Goal: Find specific page/section

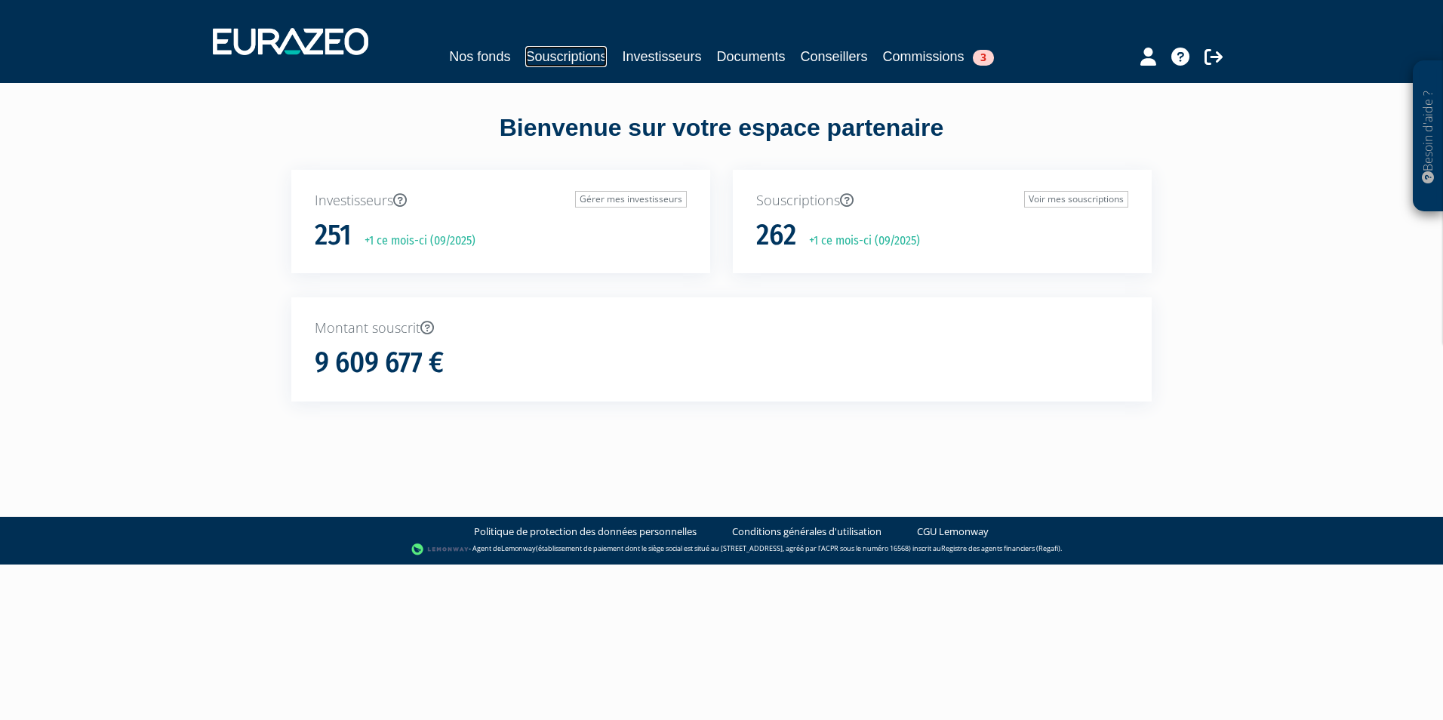
click at [595, 47] on link "Souscriptions" at bounding box center [566, 56] width 82 height 21
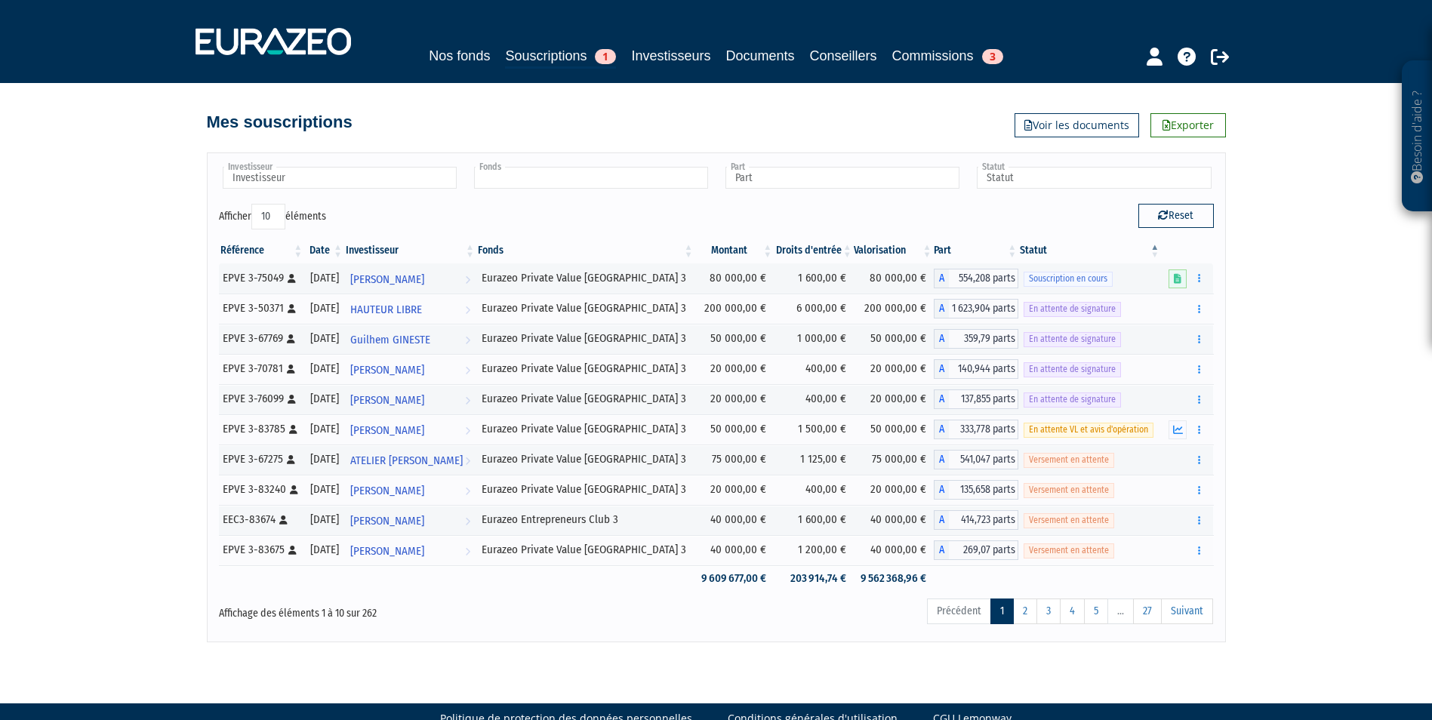
click at [524, 182] on input "text" at bounding box center [591, 178] width 234 height 22
type input "Fonds"
click at [562, 55] on link "Souscriptions 1" at bounding box center [560, 56] width 111 height 23
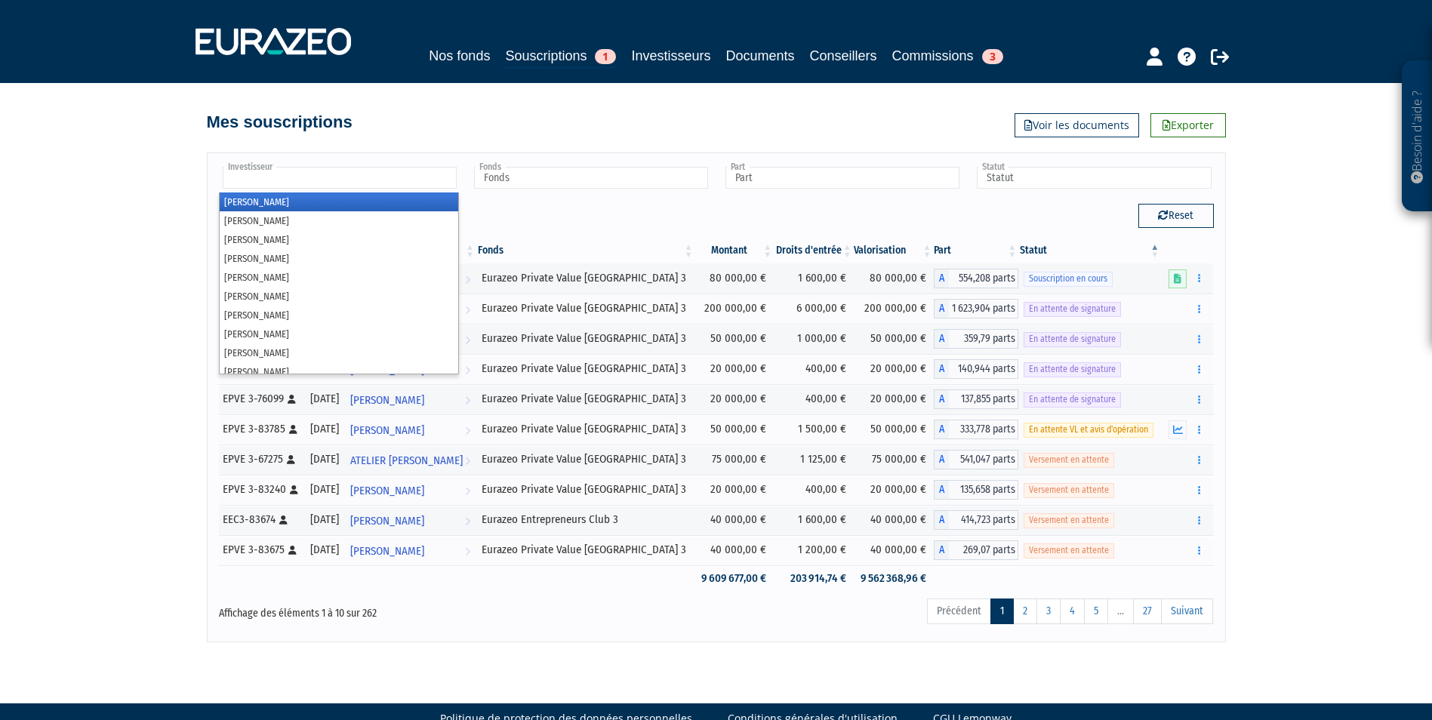
click at [274, 185] on input "text" at bounding box center [340, 178] width 234 height 22
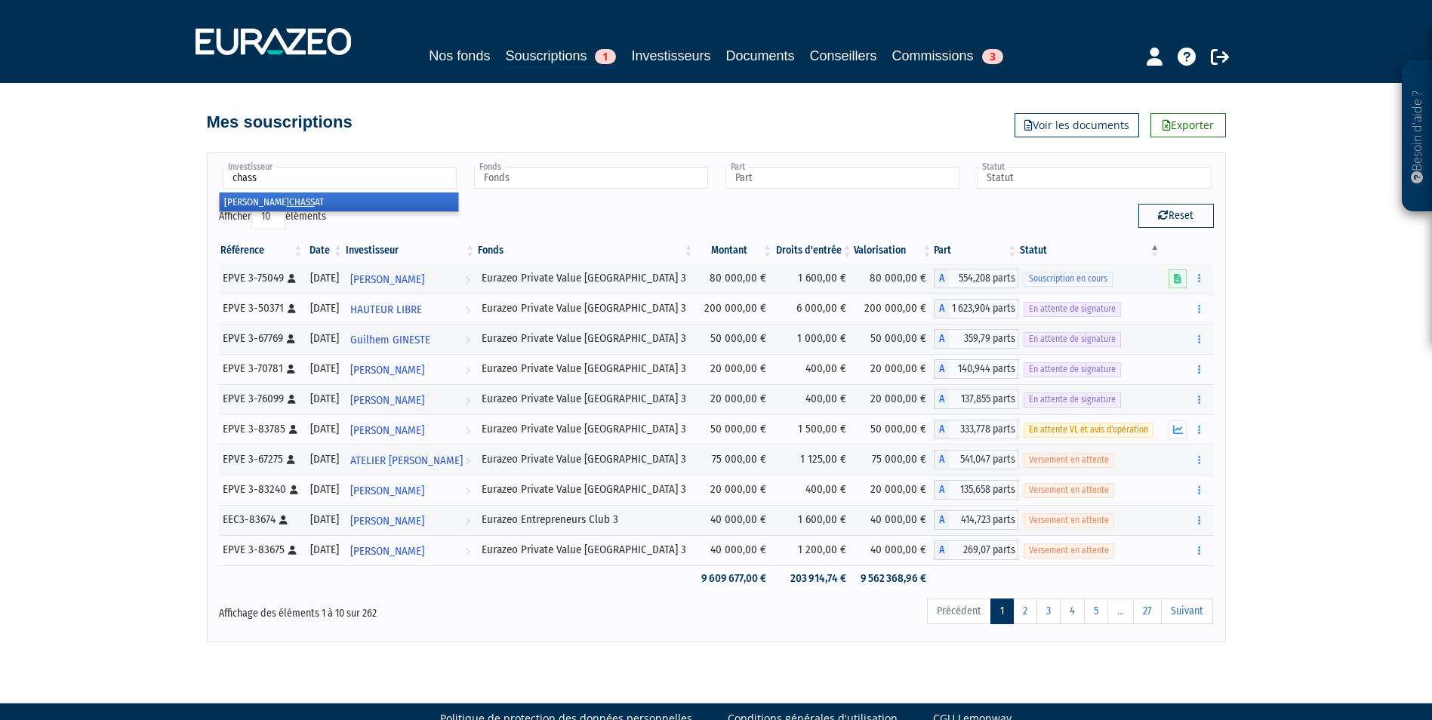
type input "chass"
click at [242, 205] on li "[PERSON_NAME] AT" at bounding box center [339, 201] width 238 height 19
